Goal: Information Seeking & Learning: Learn about a topic

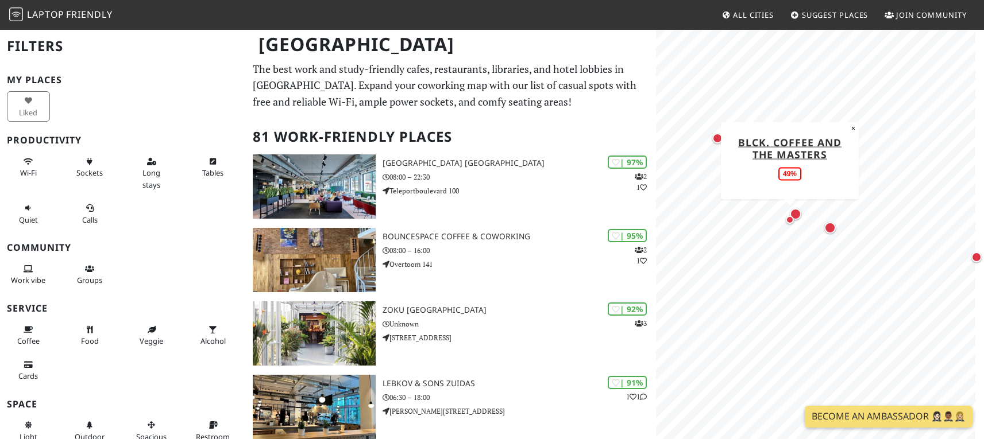
click at [794, 215] on div "Map marker" at bounding box center [790, 220] width 14 height 14
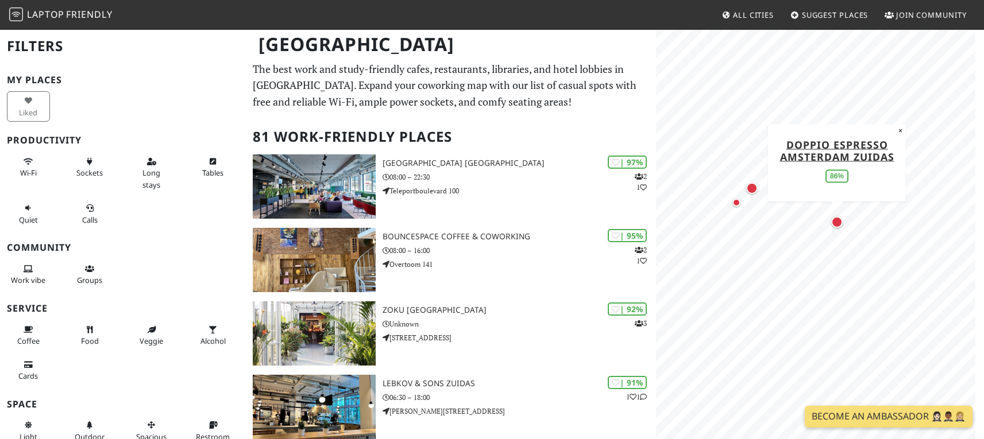
click at [835, 218] on div "Map marker" at bounding box center [836, 222] width 11 height 11
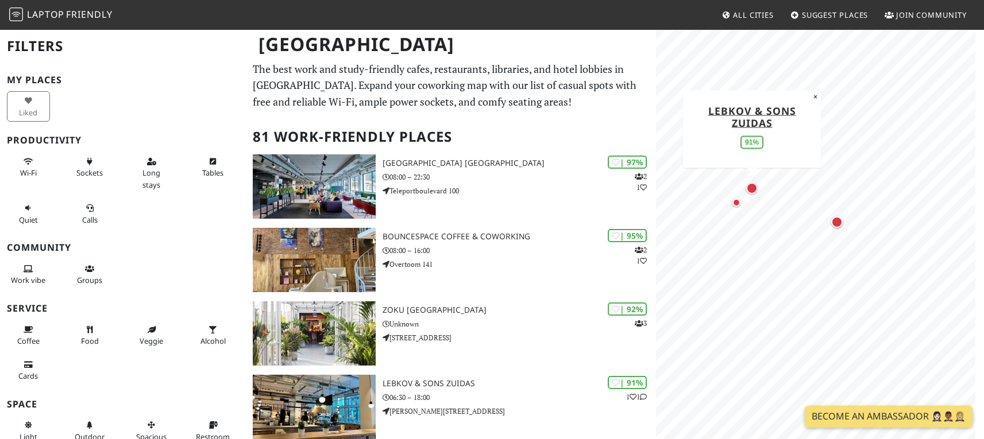
click at [754, 194] on div "Map marker" at bounding box center [751, 188] width 11 height 11
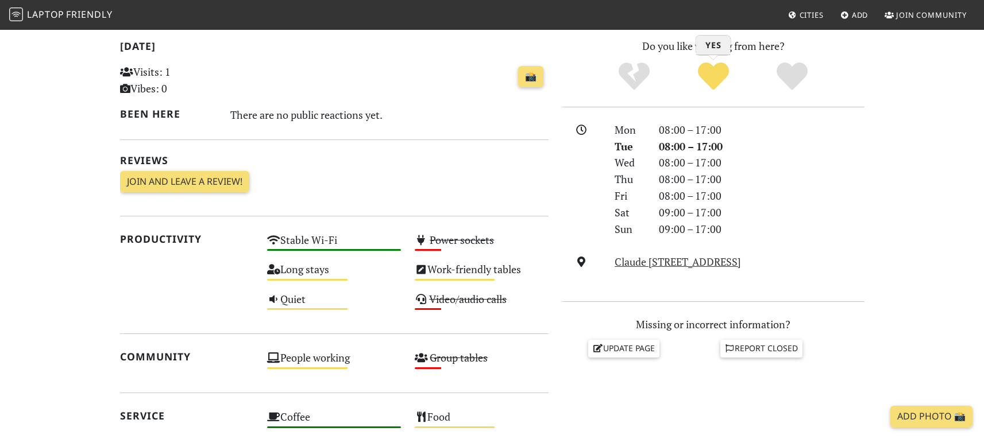
scroll to position [248, 0]
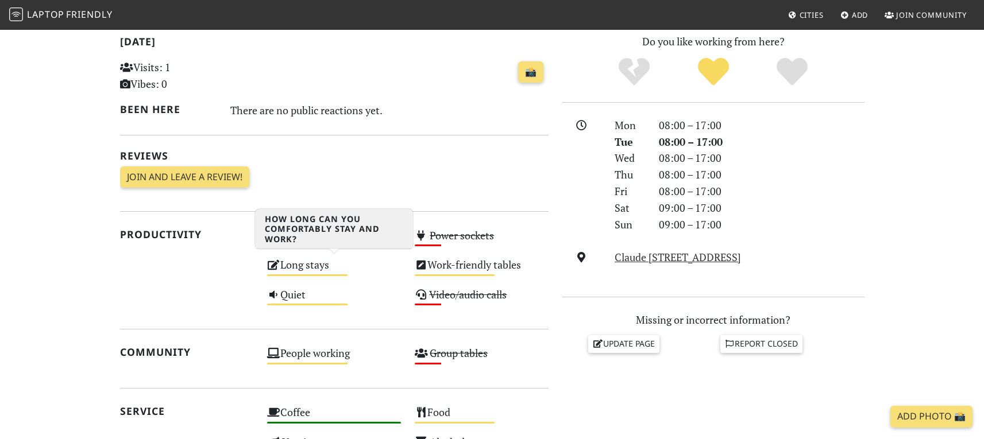
click at [307, 271] on div "Long stays Medium" at bounding box center [334, 270] width 148 height 29
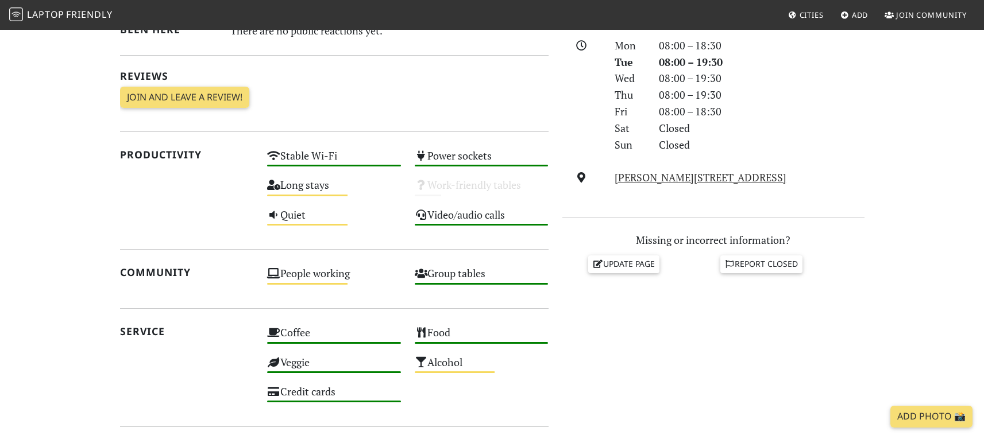
scroll to position [368, 0]
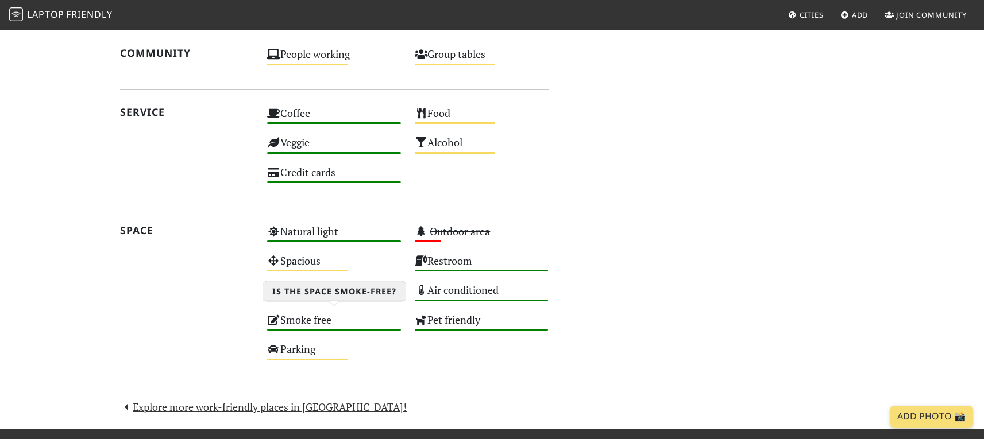
scroll to position [600, 0]
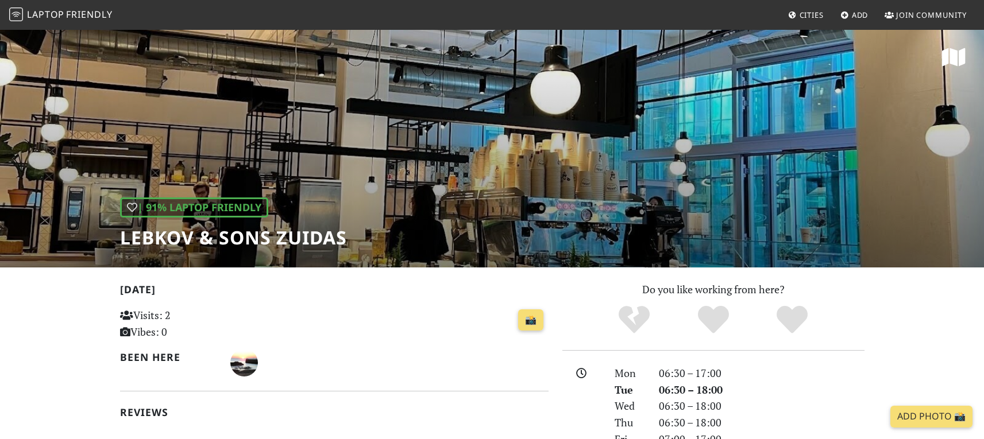
scroll to position [3, 0]
